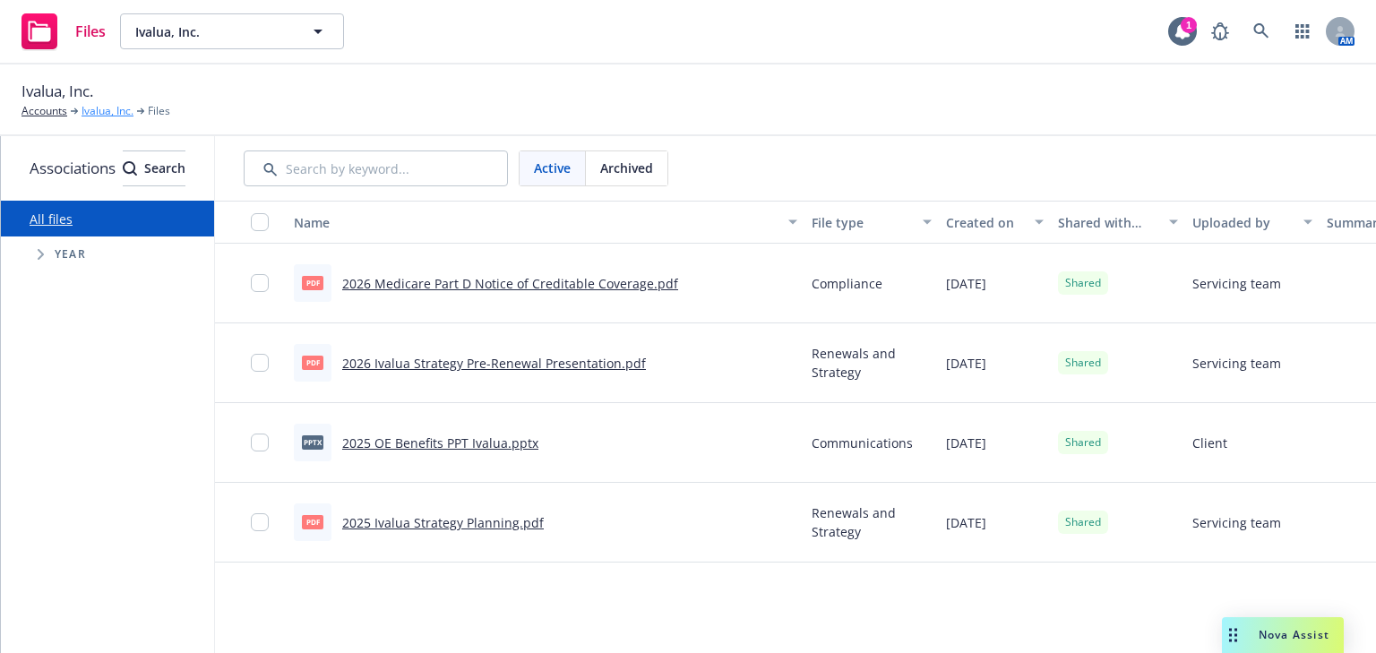
click at [95, 108] on link "Ivalua, Inc." at bounding box center [108, 111] width 52 height 16
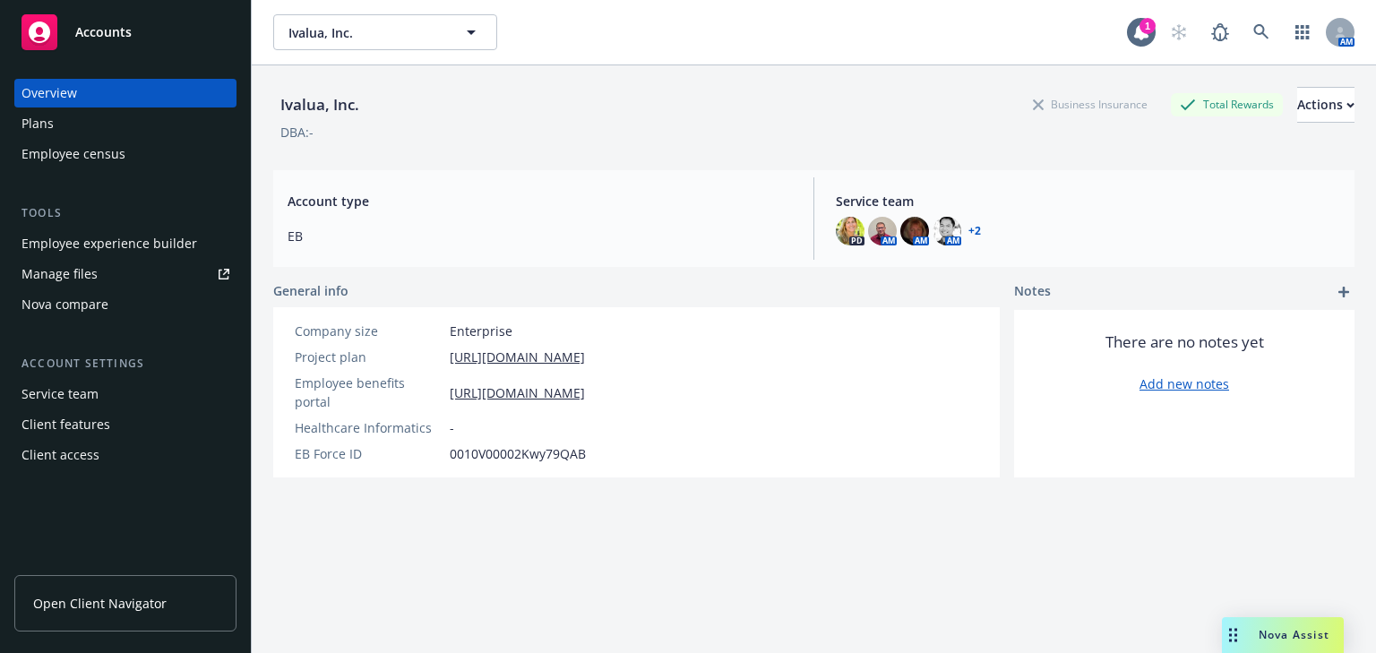
click at [121, 252] on div "Employee experience builder" at bounding box center [110, 243] width 176 height 29
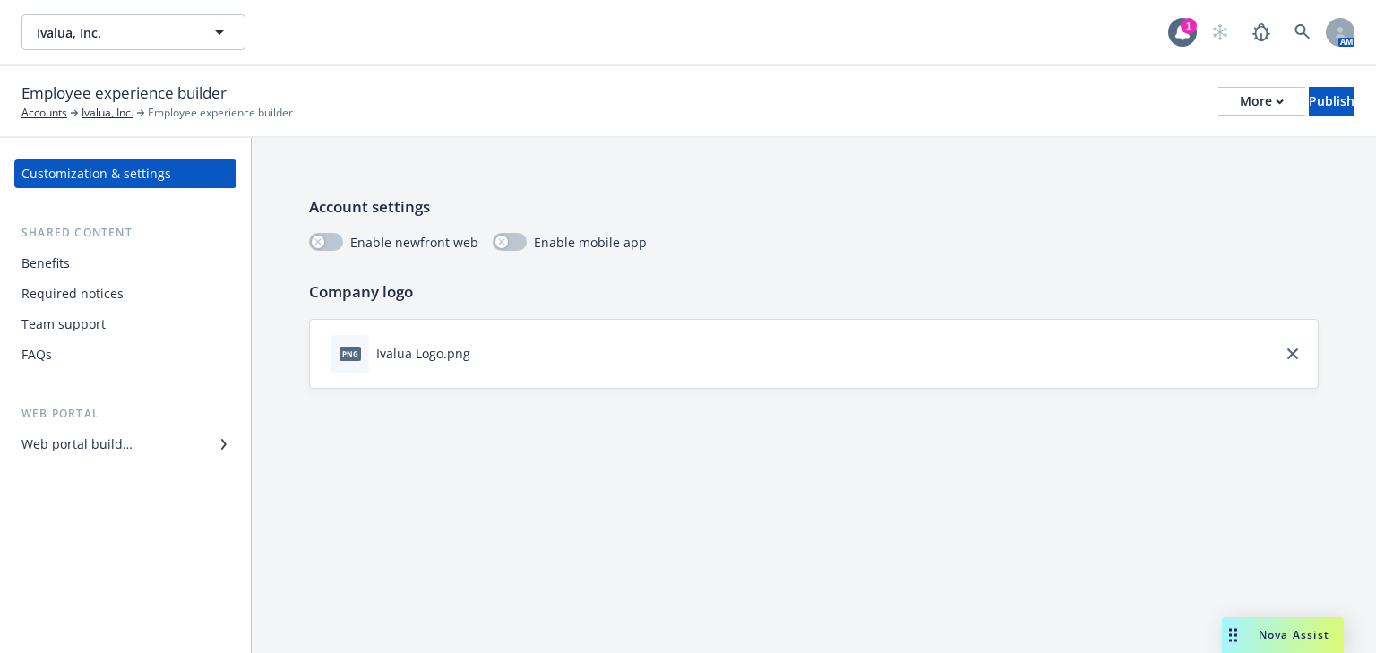
click at [68, 265] on div "Benefits" at bounding box center [46, 263] width 48 height 29
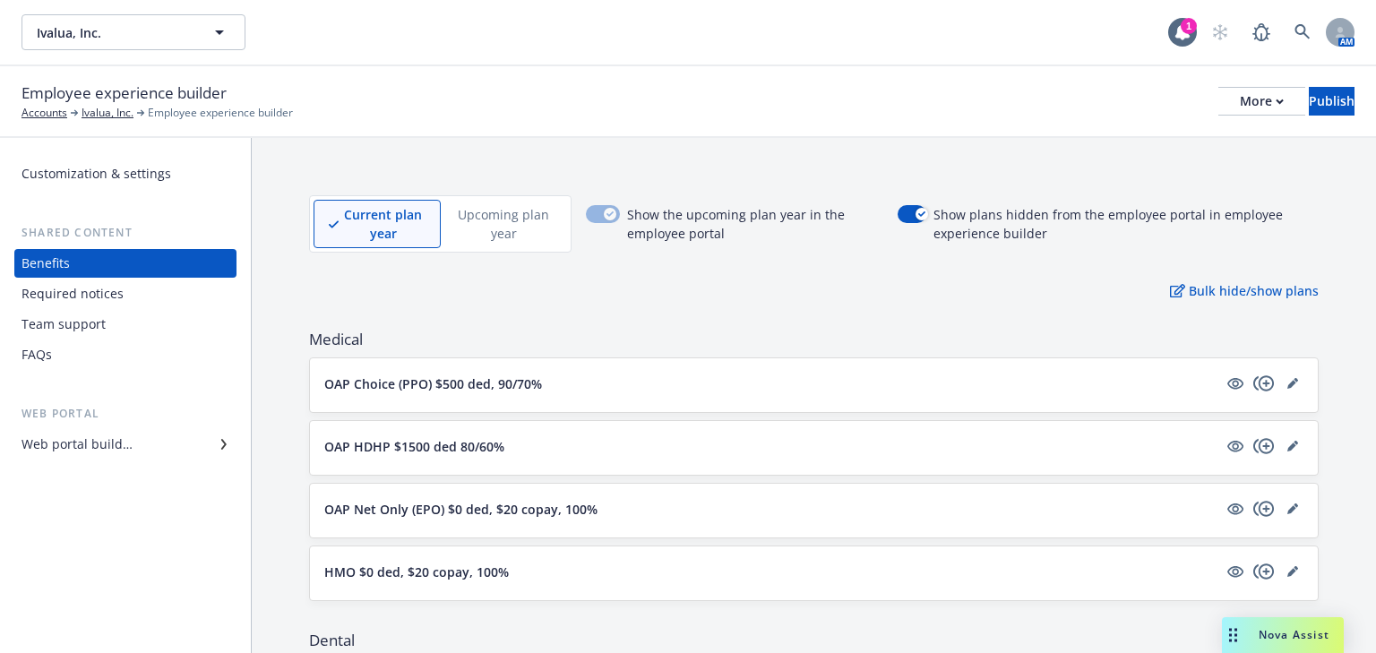
click at [453, 391] on p "OAP Choice (PPO) $500 ded, 90/70%" at bounding box center [433, 384] width 218 height 19
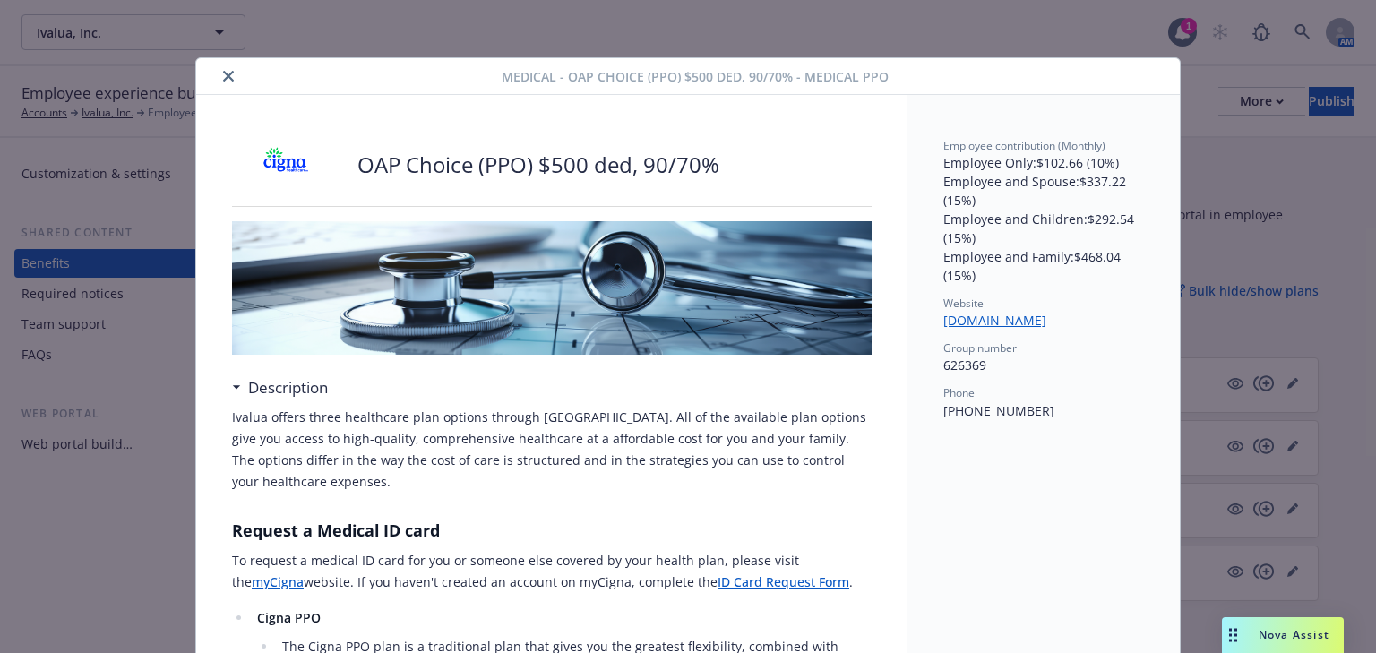
click at [223, 78] on icon "close" at bounding box center [228, 76] width 11 height 11
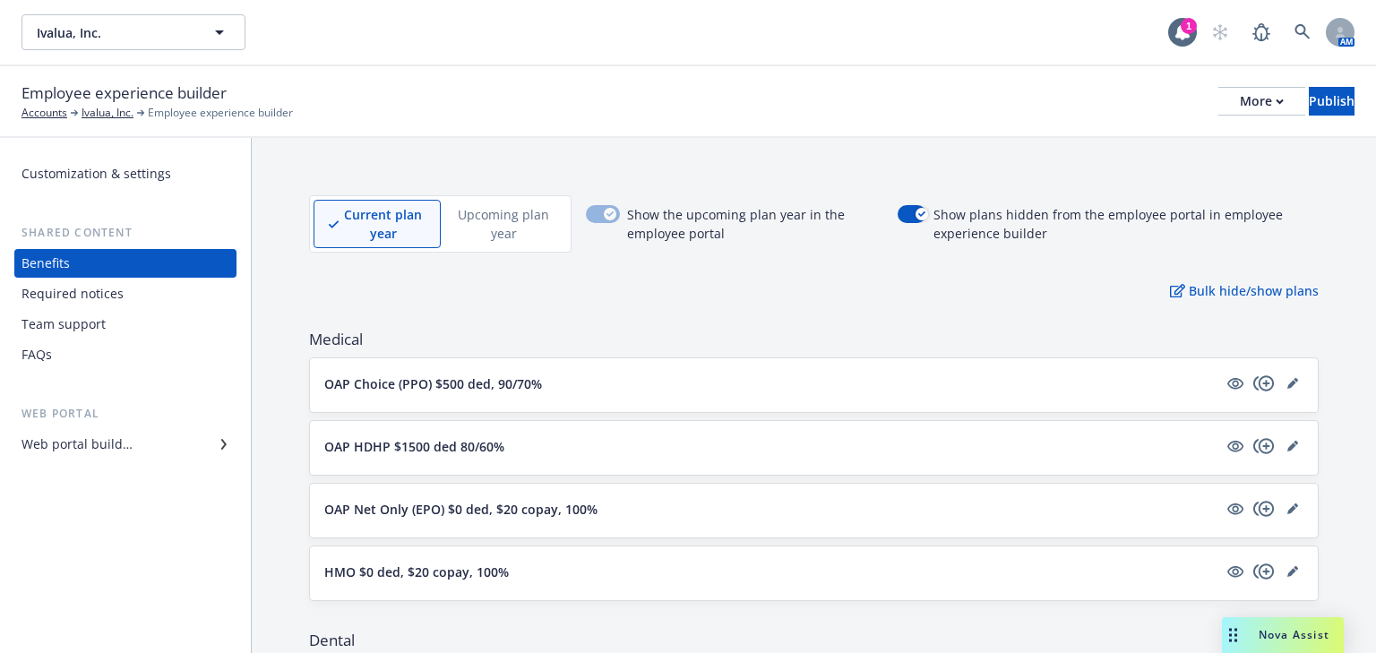
click at [99, 452] on div "Web portal builder" at bounding box center [77, 444] width 111 height 29
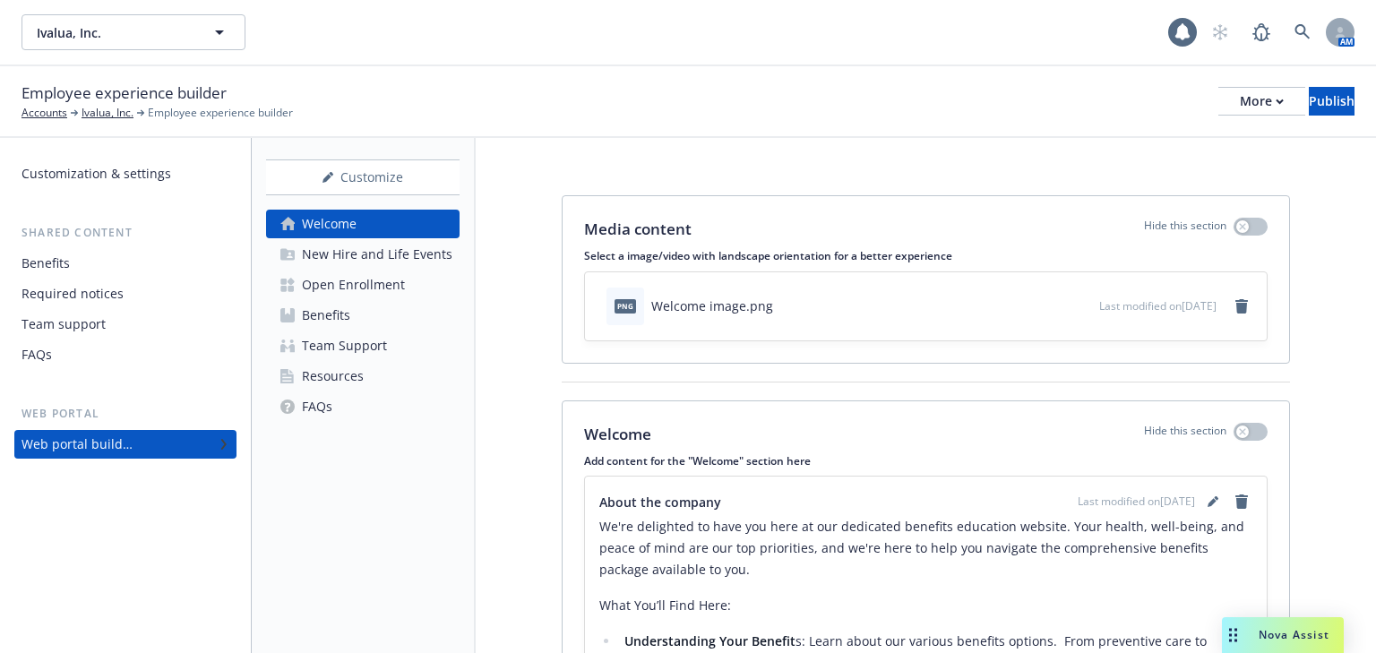
click at [363, 251] on div "New Hire and Life Events" at bounding box center [377, 254] width 151 height 29
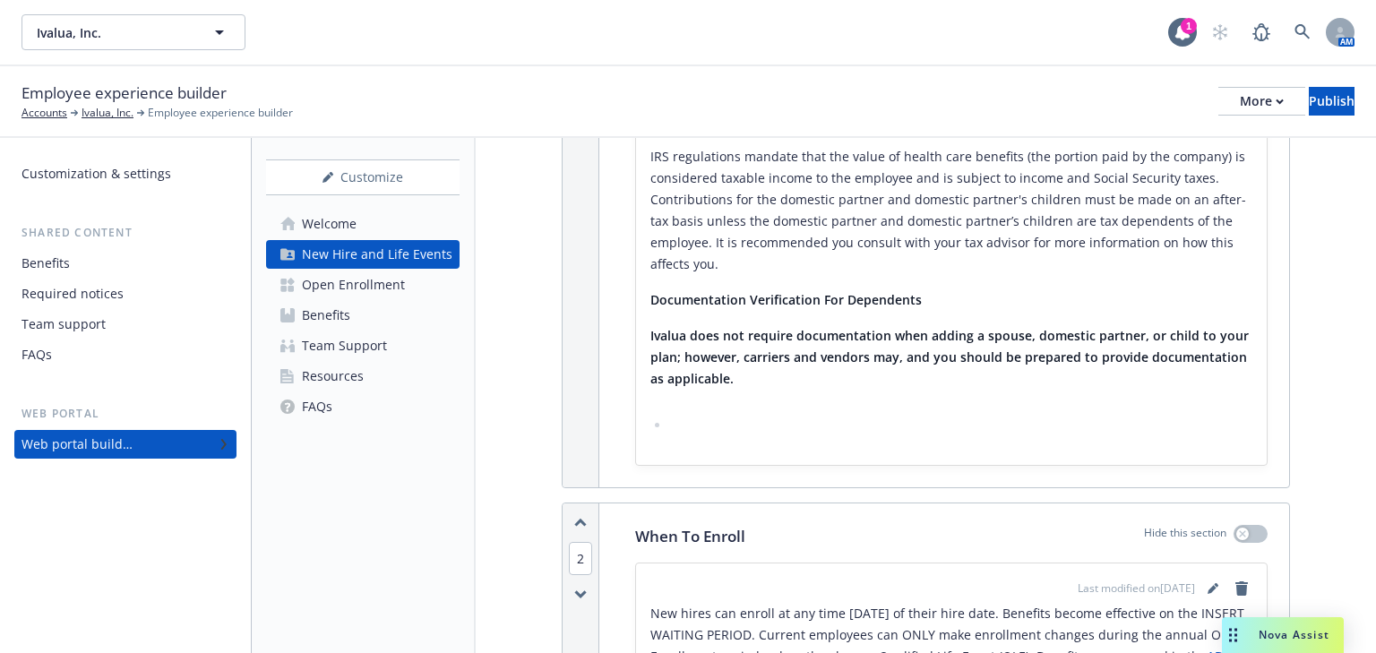
scroll to position [1864, 0]
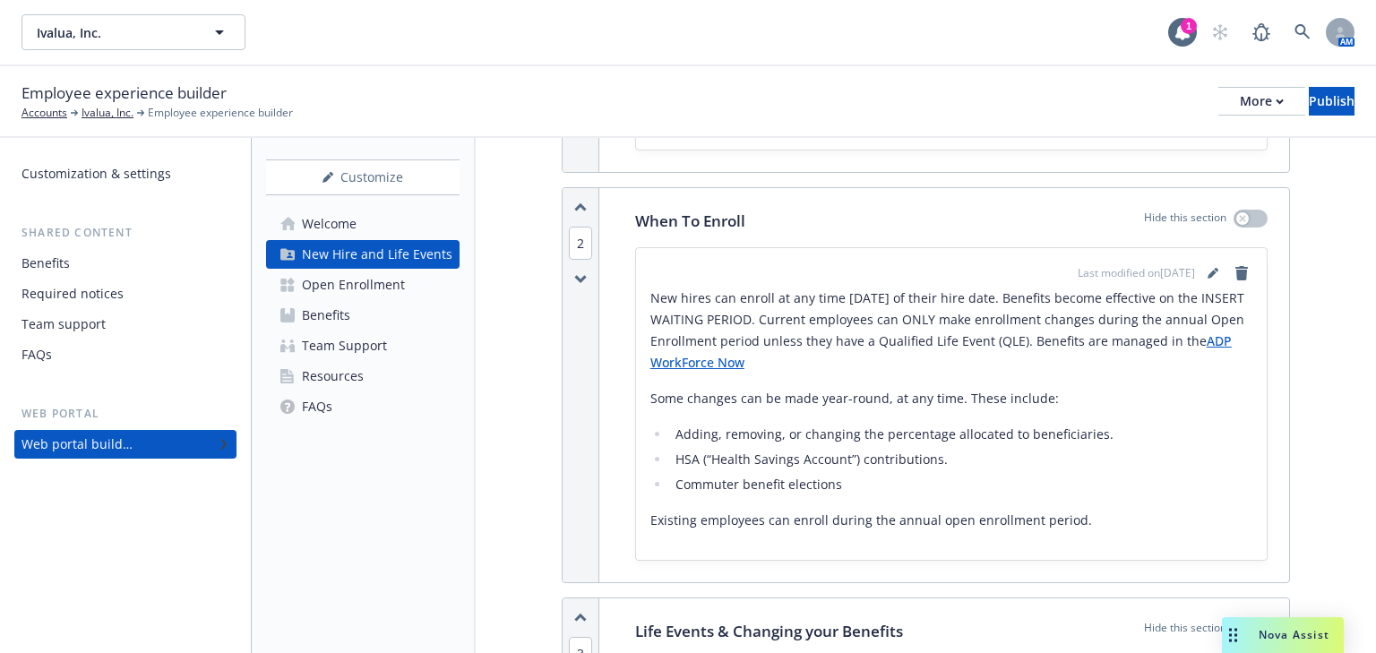
click at [707, 338] on link "ADP WorkForce Now" at bounding box center [940, 351] width 581 height 39
